Goal: Register for event/course

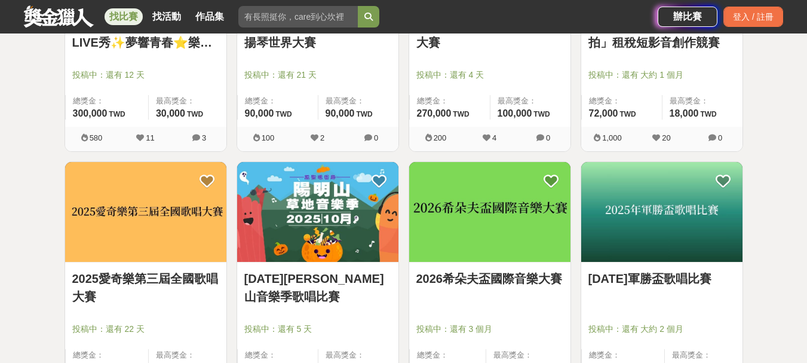
scroll to position [884, 0]
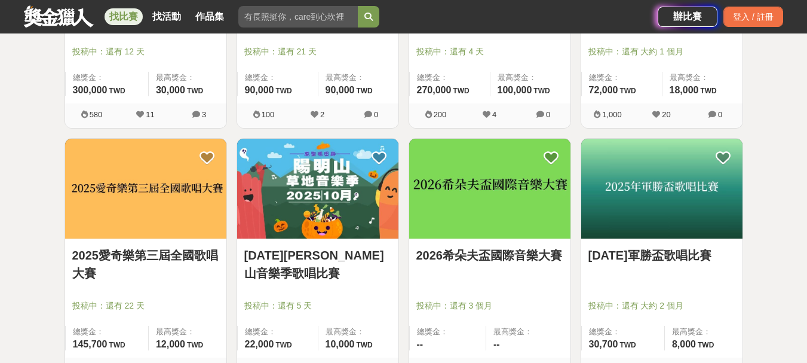
click at [158, 198] on img at bounding box center [145, 189] width 161 height 100
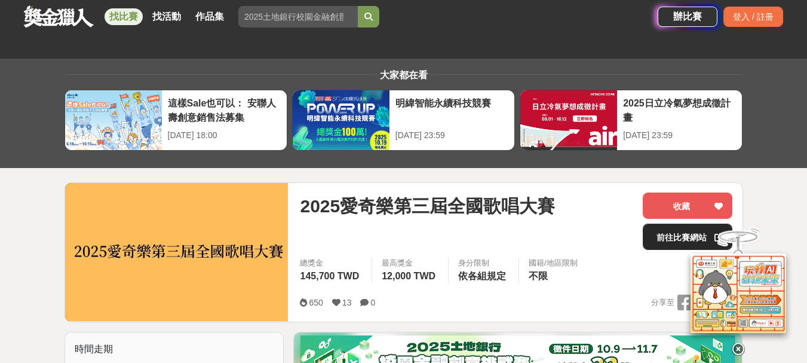
click at [673, 235] on link "前往比賽網站" at bounding box center [688, 236] width 90 height 26
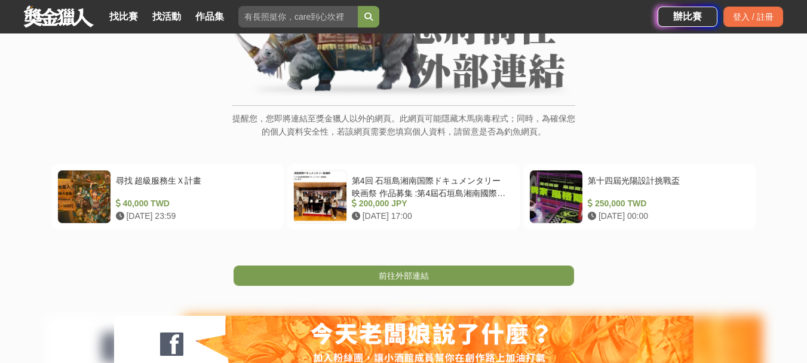
click at [806, 356] on html "獎金獵人 試用獵人 Dream & Hunter 主辦專區 服務介紹 找比賽 找活動 作品集 評審 徵稿 比賽時間 漫畫 參賽者 自學 辦比賽 登入 / 註冊…" at bounding box center [403, 229] width 807 height 745
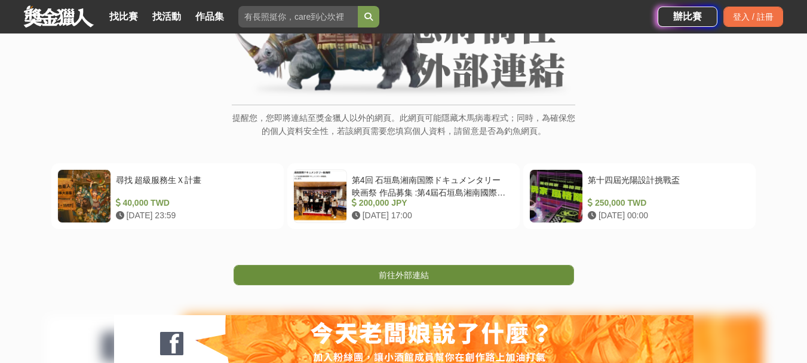
click at [401, 277] on span "前往外部連結" at bounding box center [404, 275] width 50 height 10
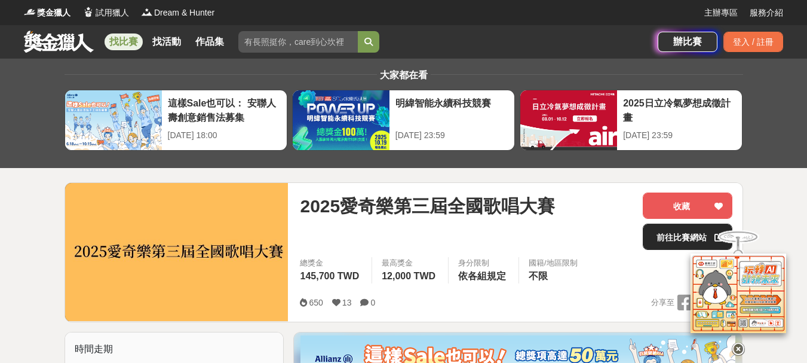
click at [676, 234] on link "前往比賽網站" at bounding box center [688, 236] width 90 height 26
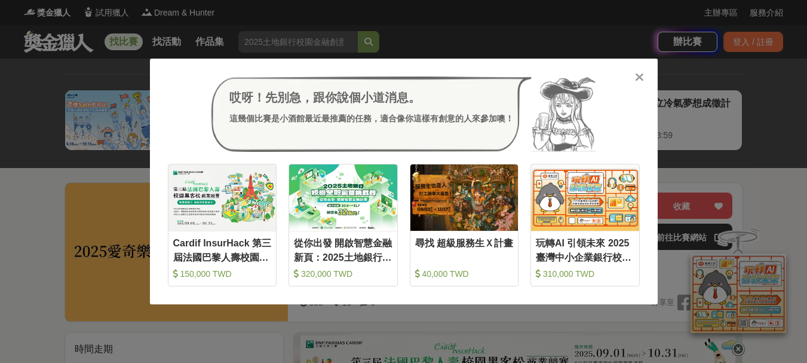
click at [638, 79] on icon at bounding box center [639, 77] width 9 height 12
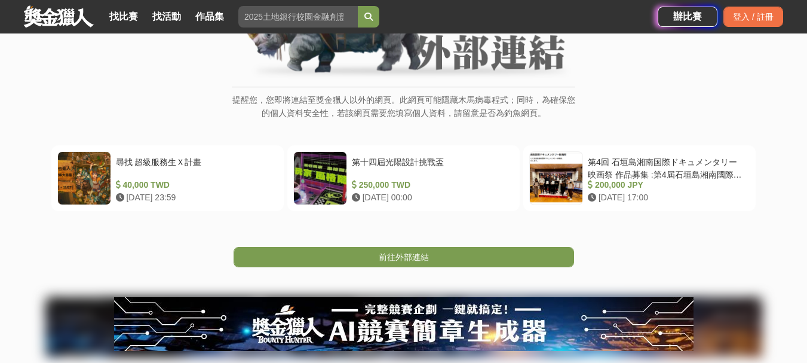
scroll to position [191, 0]
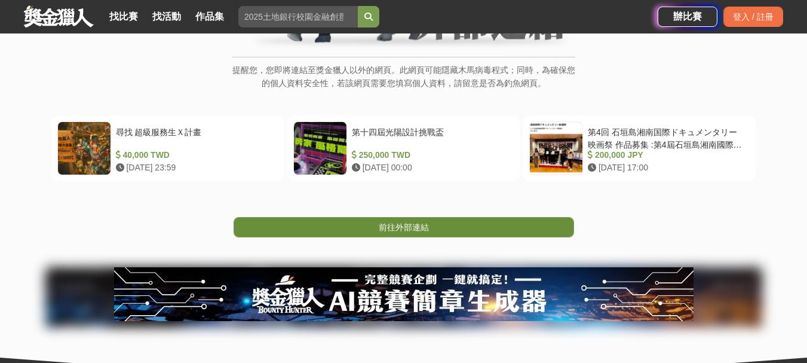
click at [420, 225] on span "前往外部連結" at bounding box center [404, 227] width 50 height 10
